Goal: Information Seeking & Learning: Find specific fact

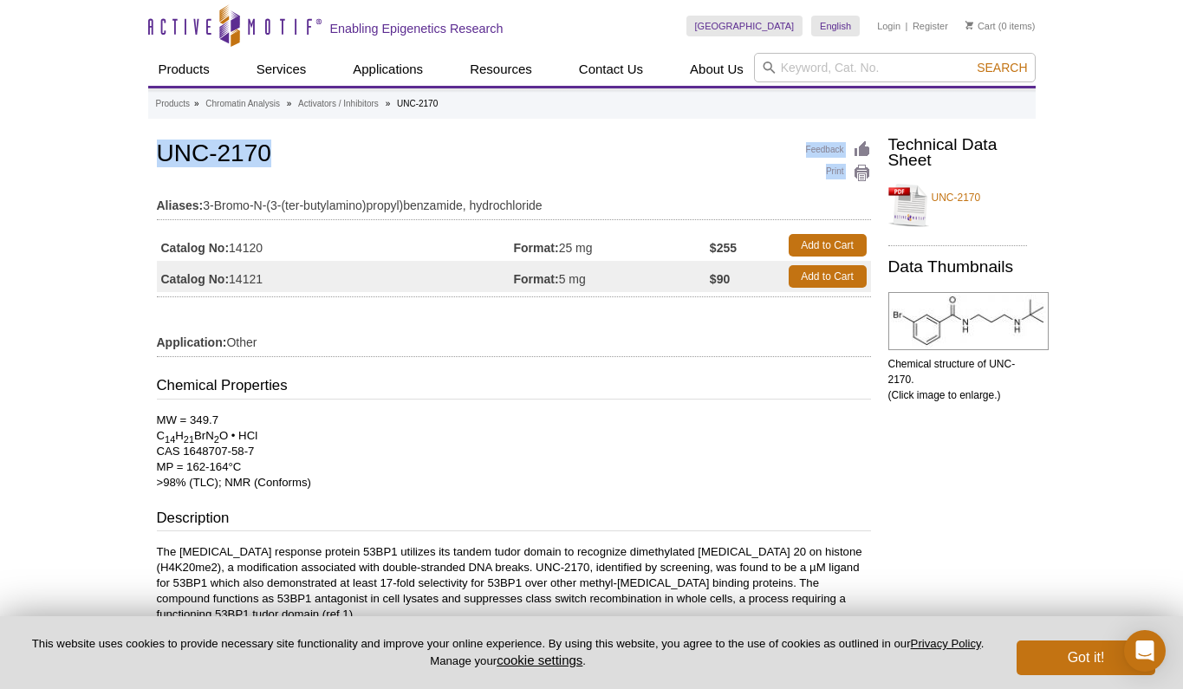
drag, startPoint x: 266, startPoint y: 154, endPoint x: 141, endPoint y: 154, distance: 124.8
click at [141, 154] on div "Active Motif Logo Enabling Epigenetics Research 0 Search Skip to content Active…" at bounding box center [591, 559] width 1183 height 1118
copy div "Feedback Print UNC-2170"
drag, startPoint x: 598, startPoint y: 250, endPoint x: 563, endPoint y: 248, distance: 34.8
click at [563, 248] on td "Format: 25 mg" at bounding box center [612, 245] width 196 height 31
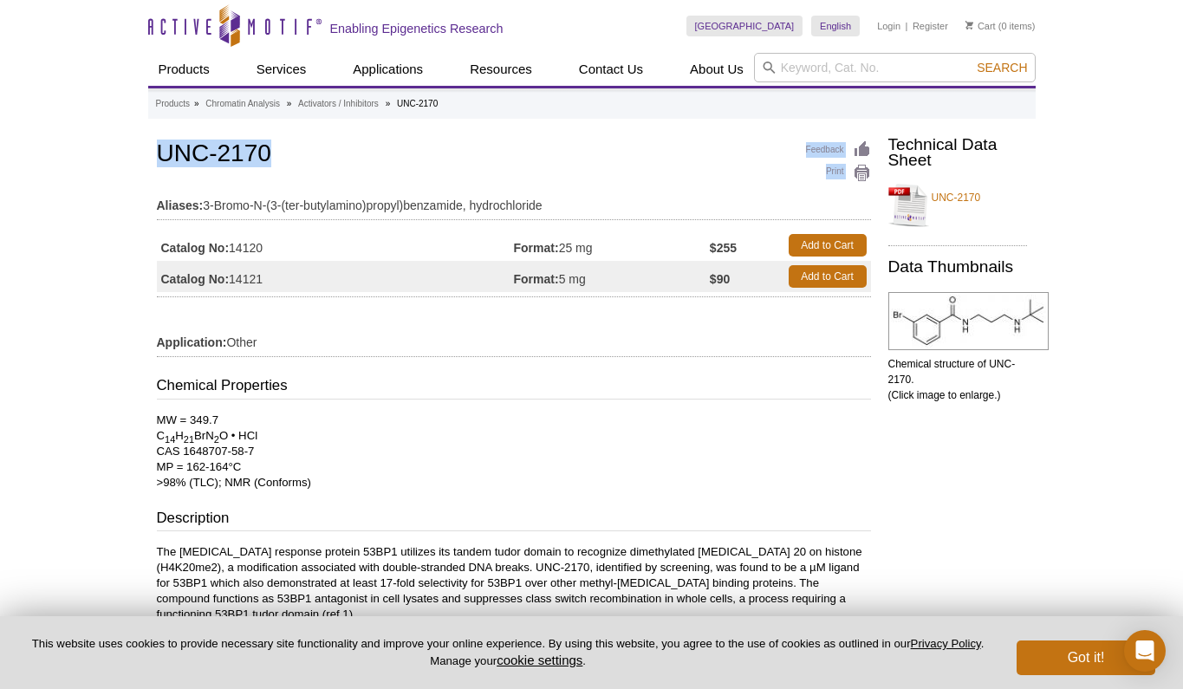
copy td "25 mg"
copy h1 "UNC-2170"
drag, startPoint x: 267, startPoint y: 153, endPoint x: 168, endPoint y: 155, distance: 98.8
click at [164, 154] on h1 "UNC-2170" at bounding box center [514, 154] width 714 height 29
drag, startPoint x: 274, startPoint y: 247, endPoint x: 233, endPoint y: 250, distance: 40.8
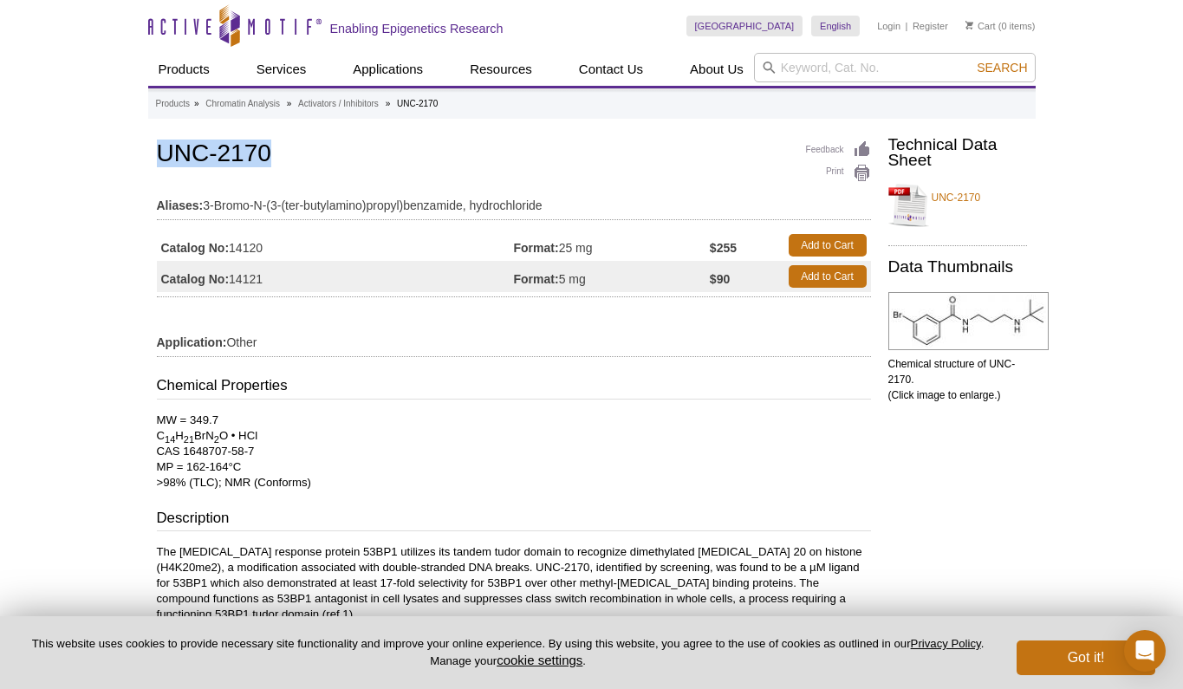
click at [233, 250] on td "Catalog No: 14120" at bounding box center [335, 245] width 357 height 31
copy td "14120"
